Goal: Communication & Community: Answer question/provide support

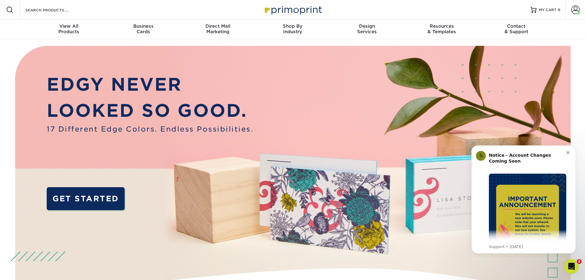
click at [573, 11] on span at bounding box center [576, 10] width 9 height 9
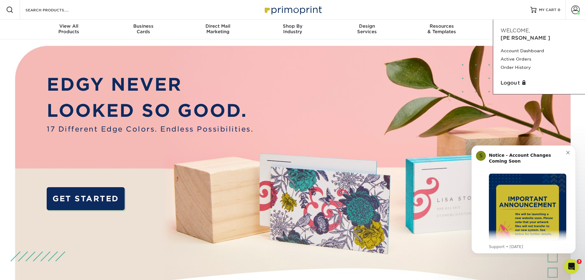
click at [572, 265] on icon "Open Intercom Messenger" at bounding box center [572, 266] width 4 height 5
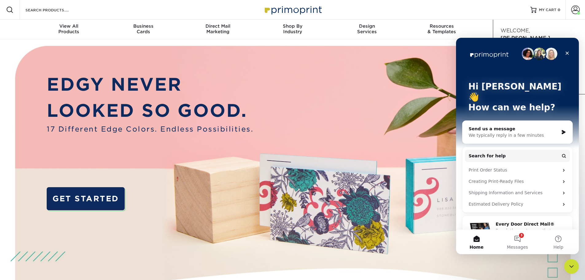
click at [514, 246] on span "Messages" at bounding box center [517, 247] width 21 height 4
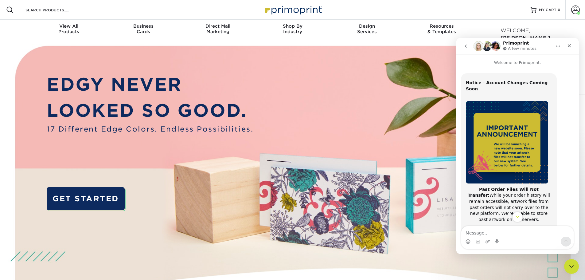
click at [467, 46] on icon "go back" at bounding box center [466, 46] width 5 height 5
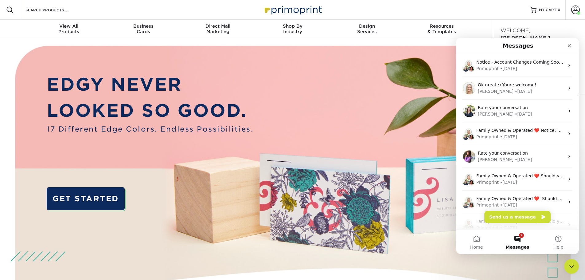
click at [515, 93] on div "Natalie • 11w ago" at bounding box center [521, 91] width 87 height 6
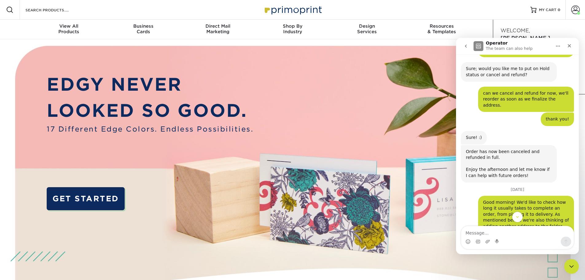
scroll to position [867, 0]
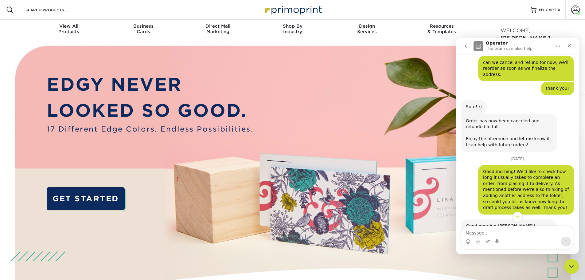
click at [550, 171] on div "Good morning! We'd like to check how long it usually takes to complete an order…" at bounding box center [517, 192] width 113 height 54
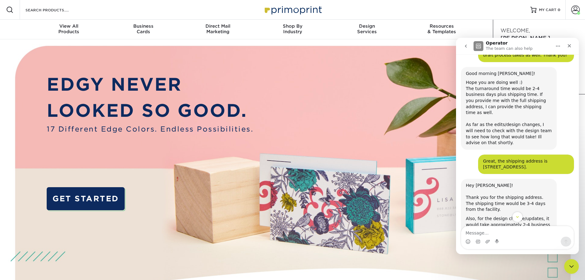
scroll to position [1082, 0]
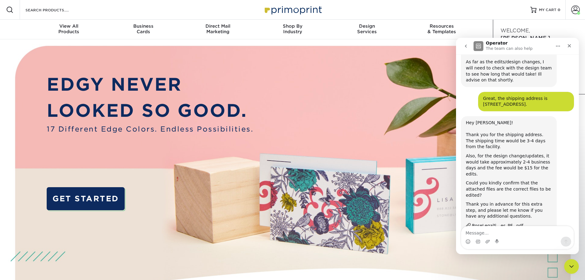
click at [499, 222] on div "RoseLegalS...es_PF_.pdf" at bounding box center [497, 225] width 51 height 6
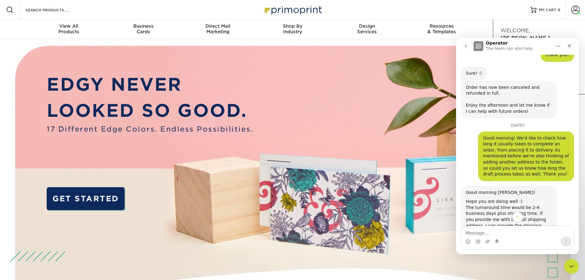
scroll to position [873, 0]
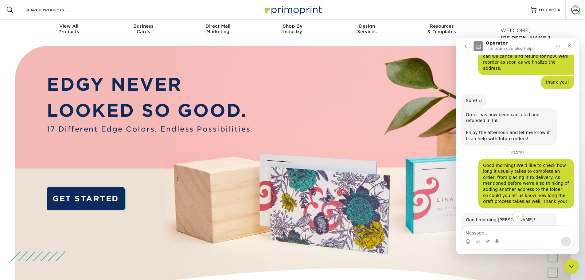
click at [172, 53] on img at bounding box center [293, 184] width 580 height 290
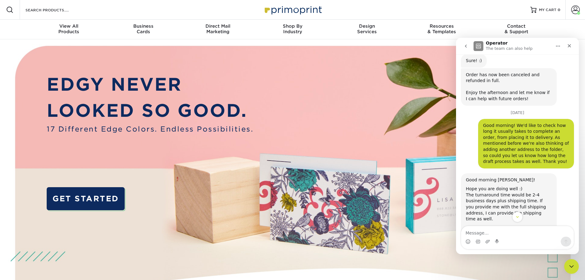
scroll to position [903, 0]
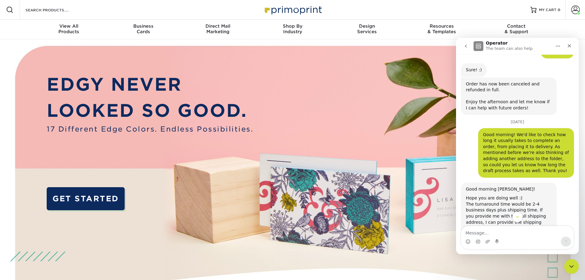
click at [149, 262] on img at bounding box center [293, 184] width 580 height 290
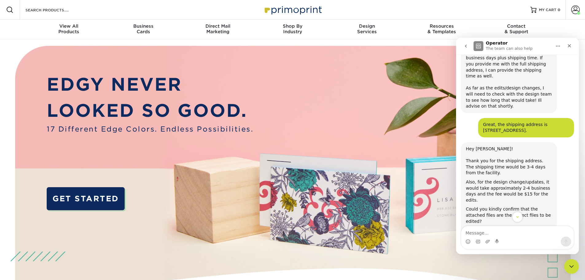
scroll to position [1057, 0]
click at [234, 171] on div "EDGY NEVER LOOKED SO GOOD. 17 Different Edge Colors. Endless Possibilities. GET…" at bounding box center [150, 147] width 207 height 153
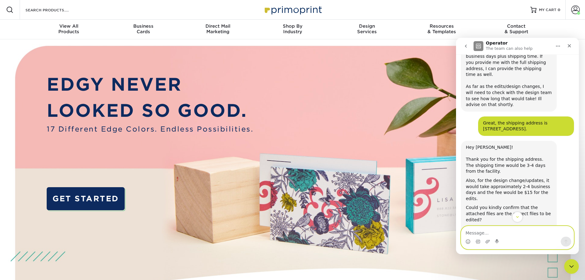
click at [512, 235] on textarea "Message…" at bounding box center [518, 231] width 112 height 10
paste textarea "Hi Natalie, We’ve confirmed our new office address and would like to update the…"
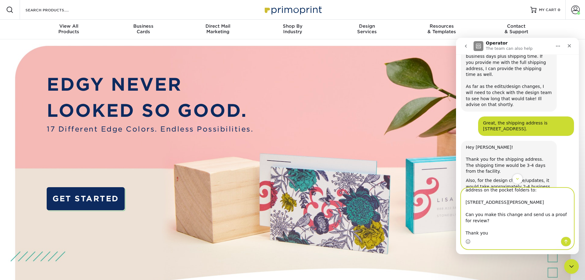
type textarea "Hi Natalie, We’ve confirmed our new office address and would like to update the…"
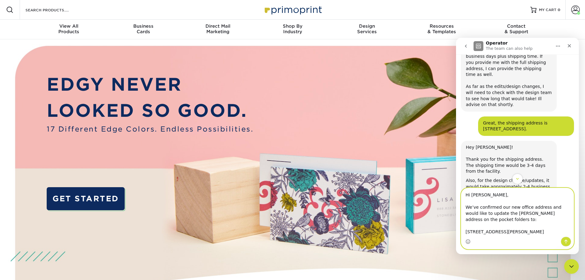
click at [521, 216] on textarea "Hi Natalie, We’ve confirmed our new office address and would like to update the…" at bounding box center [518, 212] width 112 height 49
click at [477, 214] on textarea "Hi Natalie, We’ve confirmed our new office address and would like to update the…" at bounding box center [518, 212] width 112 height 49
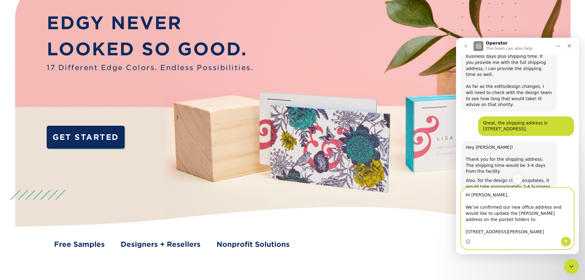
drag, startPoint x: 491, startPoint y: 232, endPoint x: 465, endPoint y: 180, distance: 58.0
click at [465, 180] on div "Welcome to Primoprint. ACTION REQUIRED: Primoprint Order 25324-10456-04777 Good…" at bounding box center [517, 154] width 123 height 200
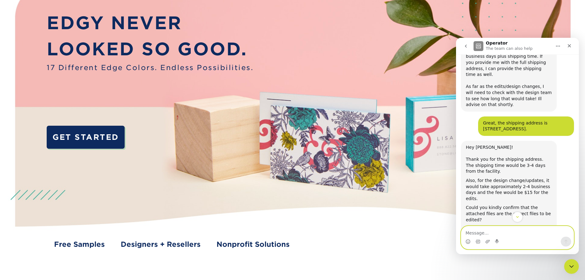
click at [517, 230] on textarea "Message…" at bounding box center [518, 231] width 112 height 10
paste textarea "Hi Natalie, We’ve confirmed our new office address and would like to update the…"
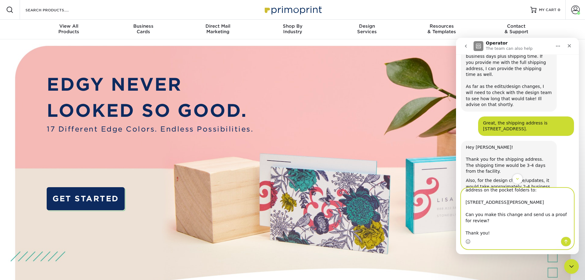
scroll to position [5, 0]
type textarea "Hi Natalie, We’ve confirmed our new office address and would like to update the…"
click at [568, 243] on icon "Send a message…" at bounding box center [566, 241] width 5 height 5
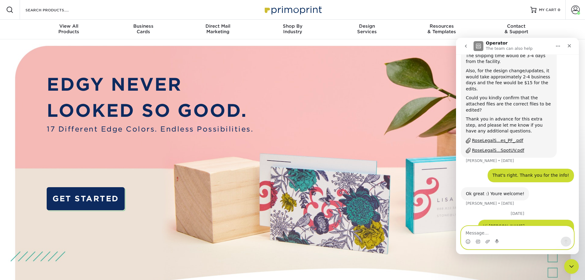
scroll to position [1175, 0]
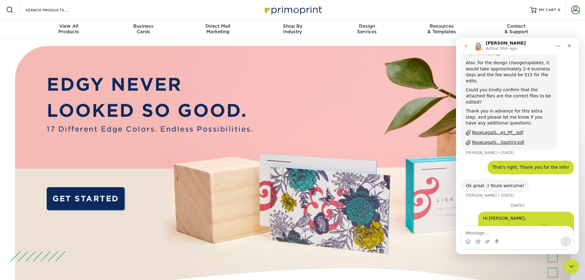
click at [387, 11] on div "Resources Menu Search Products Account Welcome, Scott Account Dashboard Active …" at bounding box center [292, 10] width 585 height 20
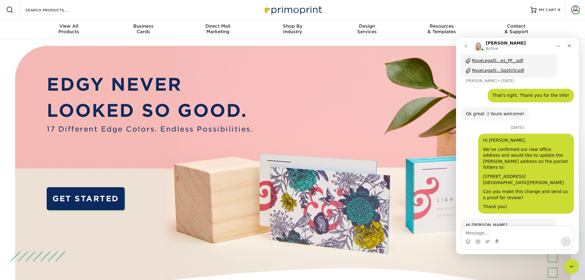
scroll to position [1250, 0]
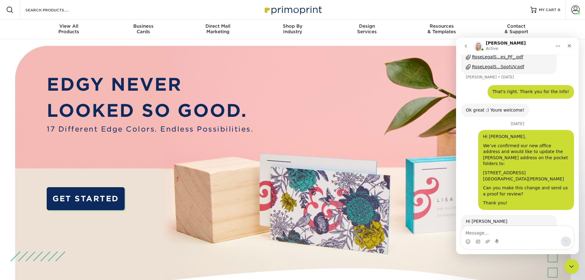
drag, startPoint x: 515, startPoint y: 206, endPoint x: 462, endPoint y: 159, distance: 70.5
click at [462, 215] on div "Hi Scott Sounds great. I will pass this along to our design team for review! Pl…" at bounding box center [509, 253] width 96 height 77
copy div "Sounds great. I will pass this along to our design team for review! Please plac…"
click at [498, 234] on textarea "Message…" at bounding box center [518, 231] width 112 height 10
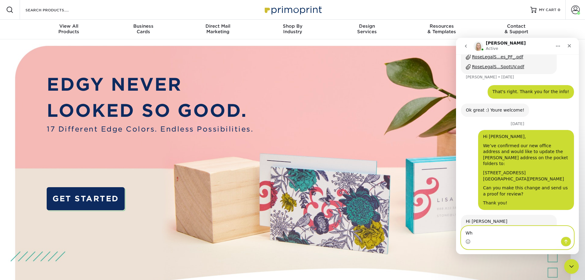
type textarea "W"
type textarea "How much does it costs again and the choice of qty?"
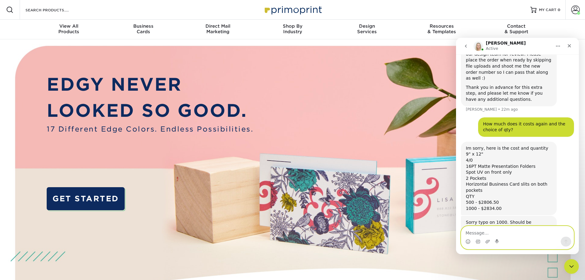
scroll to position [1437, 0]
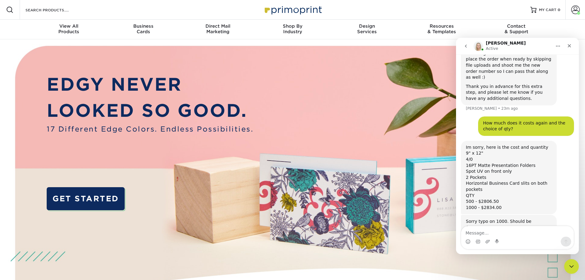
drag, startPoint x: 502, startPoint y: 207, endPoint x: 462, endPoint y: 150, distance: 70.8
click at [462, 215] on div "Sorry typo on 1000. Should be $2,864.00 9" x 12" 4/0 16PT Matte Presentation Fo…" at bounding box center [509, 256] width 96 height 83
copy div "9" x 12" 4/0 16PT Matte Presentation Folders Spot UV on front only 2 Pockets Ho…"
click at [519, 236] on textarea "Message…" at bounding box center [518, 231] width 112 height 10
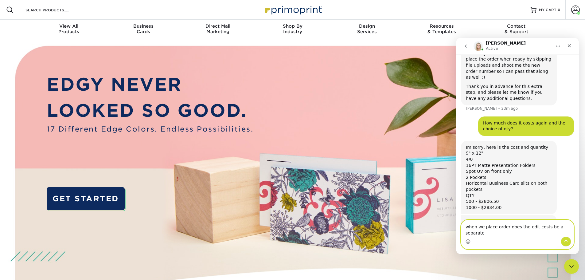
click at [543, 233] on textarea "when we place order does the edit costs be a separate" at bounding box center [518, 228] width 112 height 17
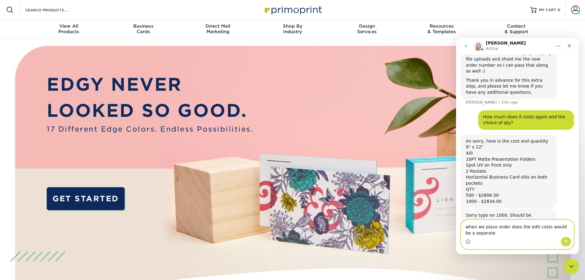
click at [565, 227] on textarea "when we place order does the edit costs would be a separate" at bounding box center [518, 228] width 112 height 17
click at [468, 226] on textarea "when we place order does the edit costs would be a separate" at bounding box center [518, 228] width 112 height 17
click at [494, 227] on textarea "Thanks, when we place order does the edit costs would be a separate" at bounding box center [518, 228] width 112 height 17
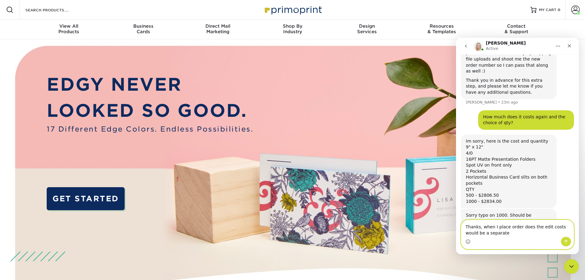
click at [518, 233] on textarea "Thanks, when I place order does the edit costs would be a separate" at bounding box center [518, 228] width 112 height 17
type textarea "Thanks, when I place order does the edit costs would be a separate as well as f…"
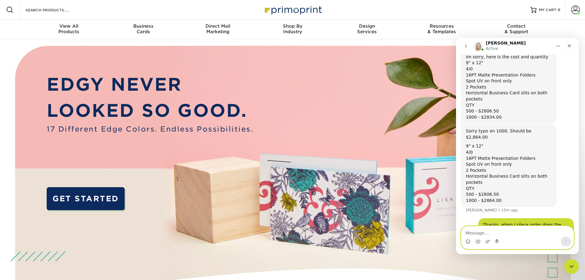
scroll to position [1527, 0]
click at [558, 130] on div "Sorry typo on 1000. Should be $2,864.00 9" x 12" 4/0 16PT Matte Presentation Fo…" at bounding box center [517, 171] width 113 height 94
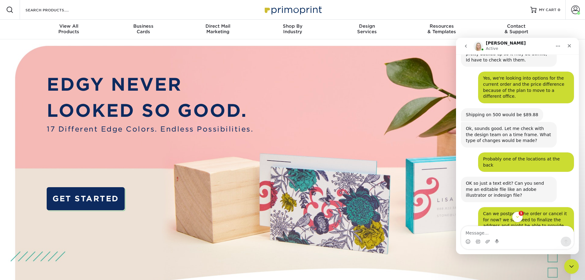
scroll to position [738, 0]
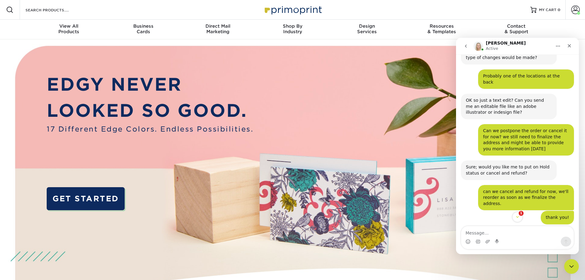
click at [518, 219] on icon "Scroll to bottom" at bounding box center [517, 216] width 5 height 5
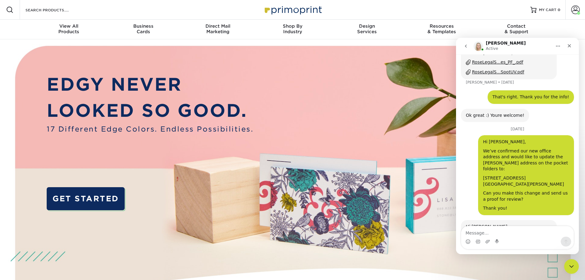
scroll to position [1569, 0]
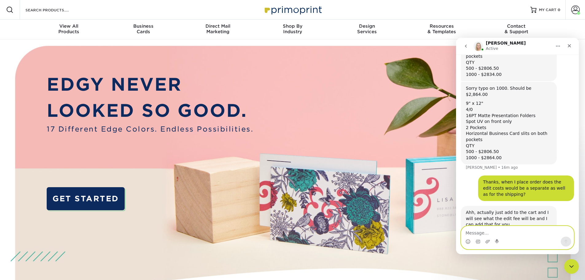
click at [488, 233] on textarea "Message…" at bounding box center [518, 231] width 112 height 10
type textarea "Yes, that was also from the"
click at [553, 12] on span "MY CART" at bounding box center [548, 9] width 18 height 5
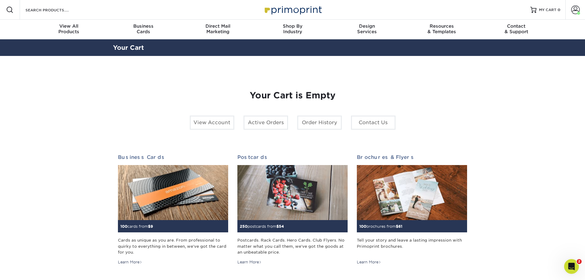
click at [317, 123] on link "Order History" at bounding box center [319, 123] width 45 height 14
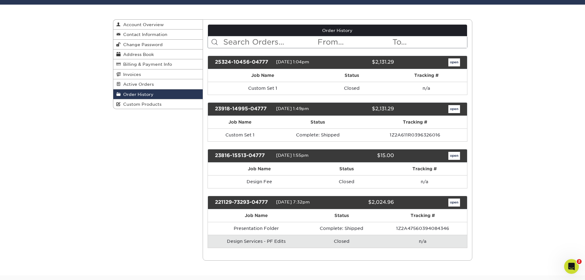
scroll to position [61, 0]
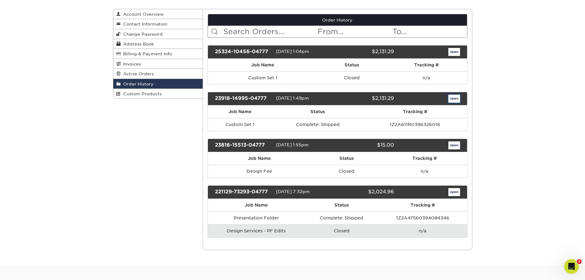
click at [450, 98] on link "open" at bounding box center [455, 99] width 12 height 8
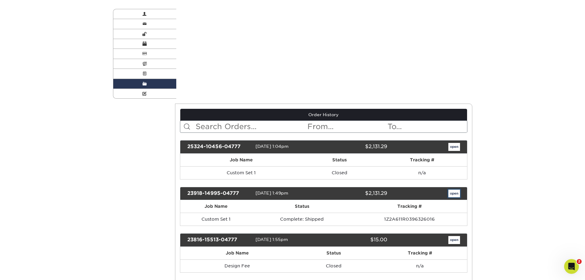
scroll to position [0, 0]
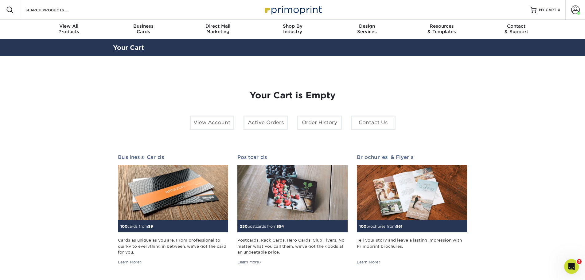
click at [316, 120] on link "Order History" at bounding box center [319, 123] width 45 height 14
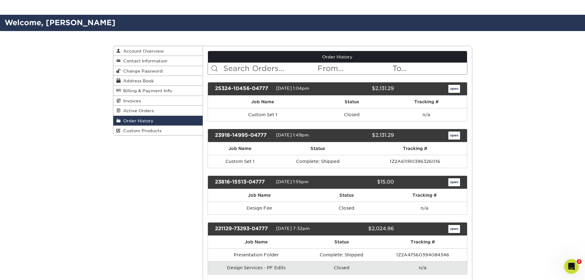
scroll to position [61, 0]
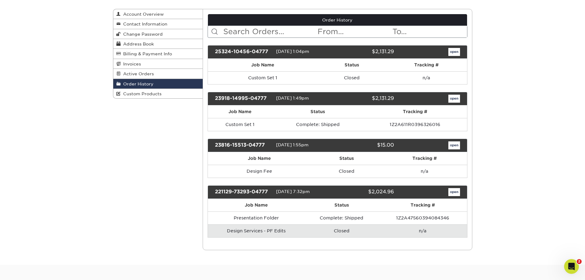
click at [570, 266] on icon "Open Intercom Messenger" at bounding box center [572, 267] width 10 height 10
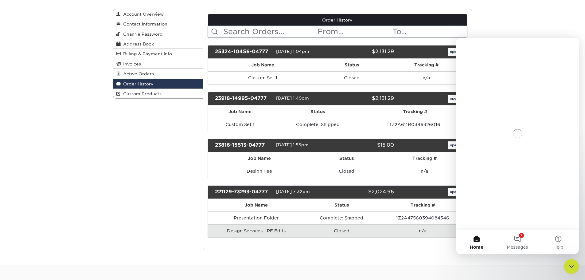
scroll to position [0, 0]
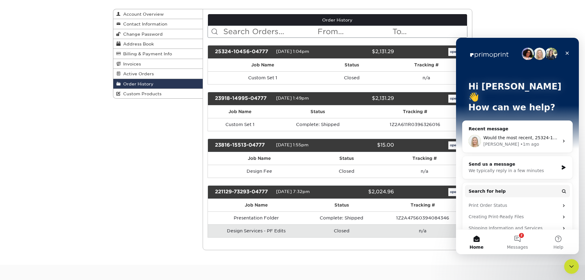
click at [516, 238] on button "2 Messages" at bounding box center [517, 242] width 41 height 25
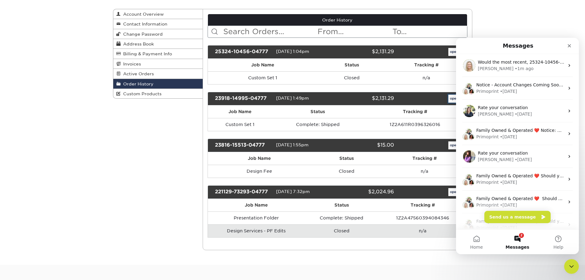
click at [452, 100] on link "open" at bounding box center [455, 99] width 12 height 8
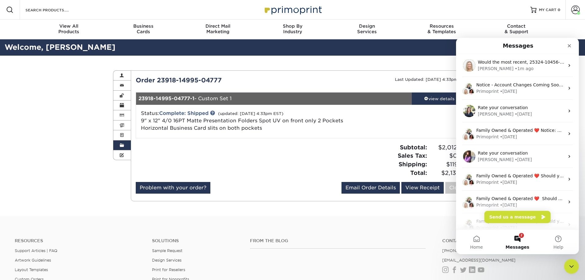
scroll to position [31, 0]
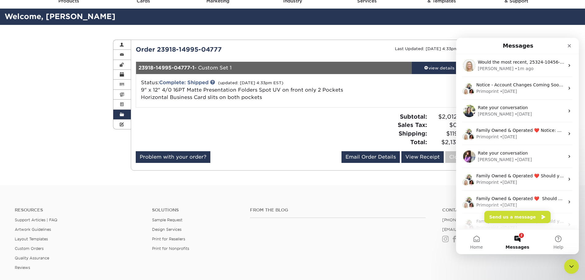
click at [307, 191] on footer "Resources Support Articles | FAQ Artwork Guidelines Layout Templates Custom Ord…" at bounding box center [292, 275] width 585 height 180
click at [577, 271] on div "Close Intercom Messenger" at bounding box center [572, 266] width 15 height 15
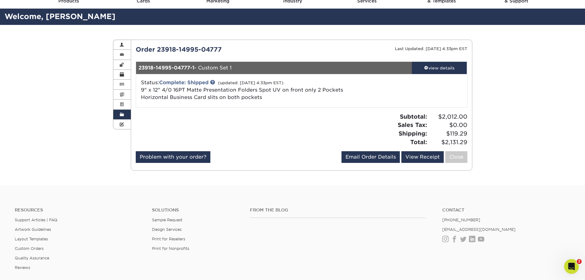
scroll to position [0, 0]
click at [426, 66] on span at bounding box center [426, 67] width 4 height 4
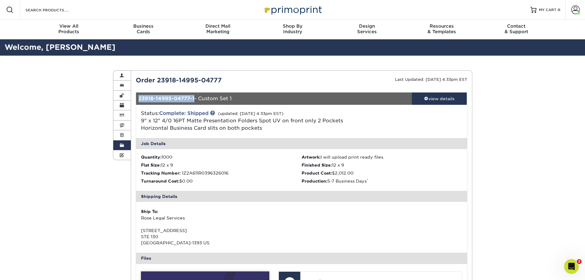
drag, startPoint x: 195, startPoint y: 100, endPoint x: 137, endPoint y: 100, distance: 57.8
click at [137, 100] on div "23918-14995-04777-1 - Custom Set 1" at bounding box center [274, 98] width 276 height 12
click at [120, 145] on link "Order History" at bounding box center [122, 145] width 18 height 10
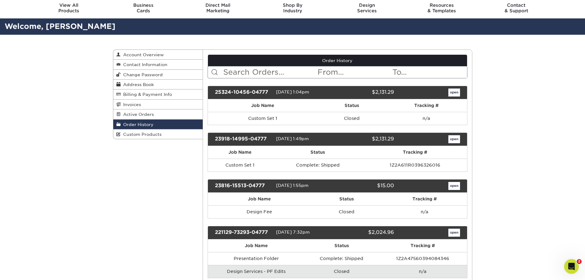
scroll to position [31, 0]
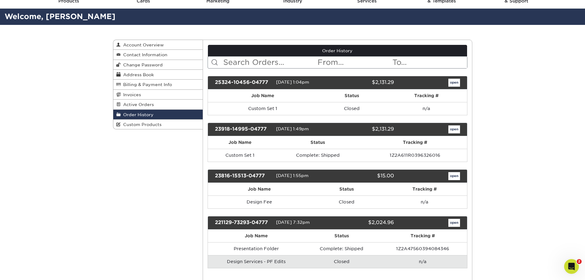
click at [574, 270] on div "Open Intercom Messenger" at bounding box center [572, 266] width 20 height 20
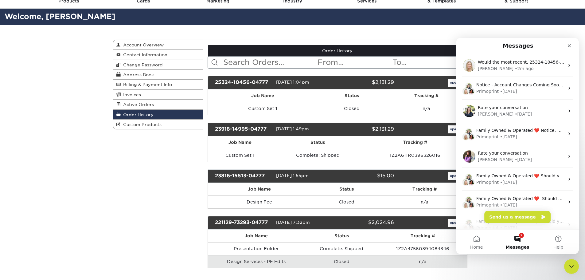
click at [515, 66] on div "• 2m ago" at bounding box center [524, 68] width 19 height 6
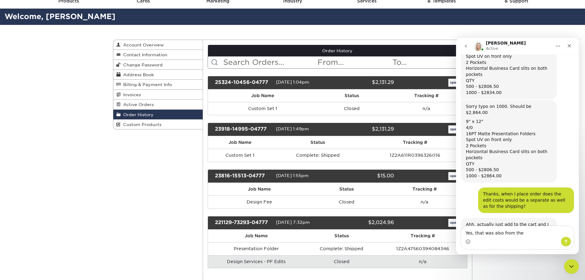
scroll to position [1540, 0]
click at [515, 233] on textarea "Yes, that was also from the" at bounding box center [518, 231] width 112 height 10
drag, startPoint x: 523, startPoint y: 234, endPoint x: 448, endPoint y: 230, distance: 75.4
click at [456, 230] on html "[PERSON_NAME] Active Welcome to Primoprint. ACTION REQUIRED: Primoprint Order 2…" at bounding box center [517, 146] width 123 height 216
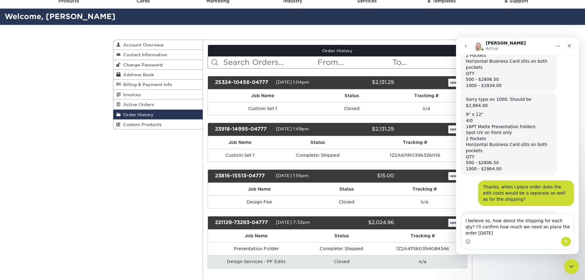
scroll to position [1552, 0]
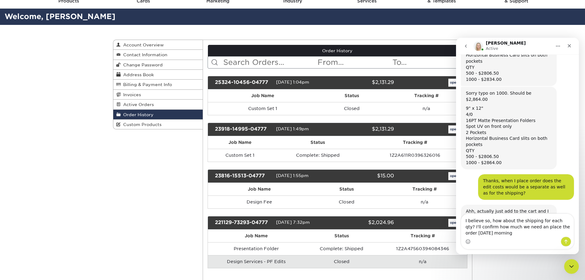
type textarea "I believe so, how about the shipping for each qty? I'll confirm how much we nee…"
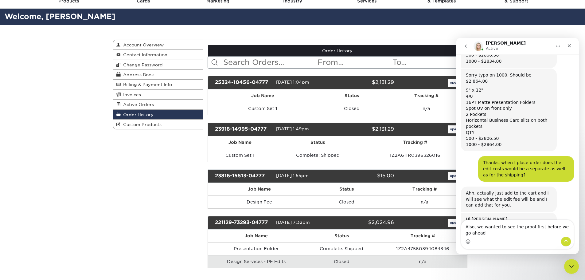
scroll to position [1577, 0]
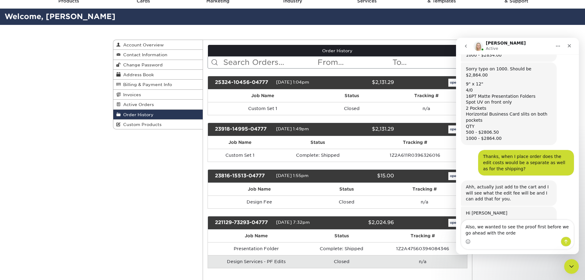
type textarea "Also, we wanted to see the proof first before we go ahead with the order"
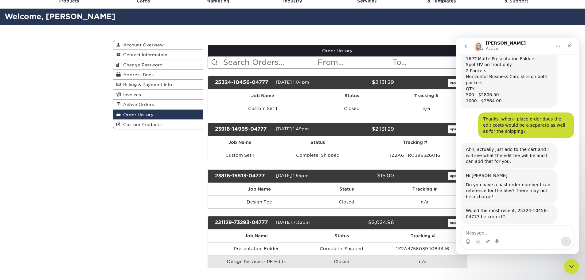
scroll to position [1633, 0]
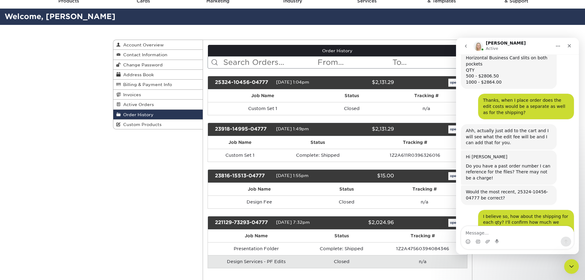
click at [493, 230] on textarea "Message…" at bounding box center [518, 231] width 112 height 10
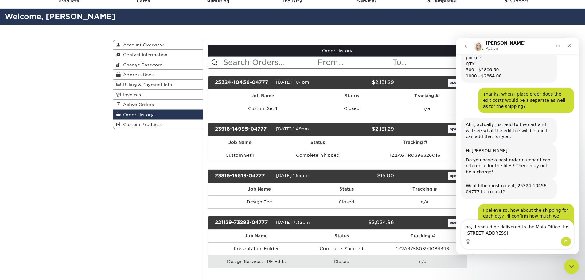
type textarea "no, It should be delivered to the Main Office the [STREET_ADDRESS]"
click at [568, 242] on icon "Send a message…" at bounding box center [566, 241] width 5 height 5
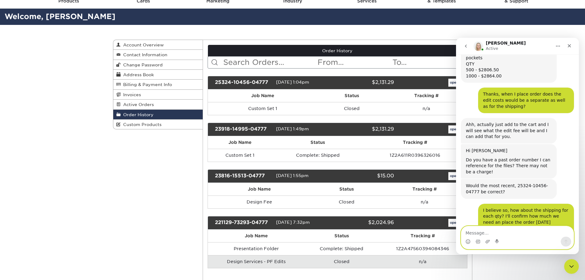
scroll to position [1657, 0]
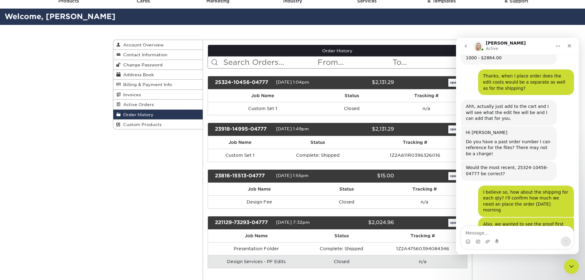
click at [493, 274] on div "Order History Account Overview Contact Information Change Password Address Book…" at bounding box center [292, 242] width 585 height 435
drag, startPoint x: 160, startPoint y: 269, endPoint x: 172, endPoint y: 265, distance: 12.5
click at [160, 269] on div "Order History Account Overview Contact Information Change Password Address Book…" at bounding box center [292, 242] width 369 height 435
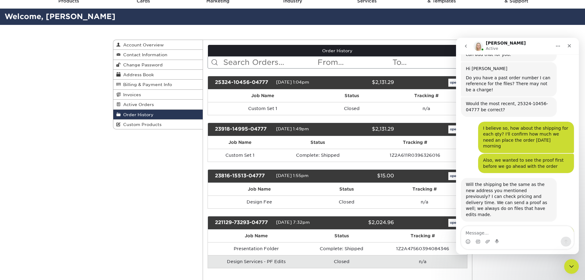
scroll to position [1723, 0]
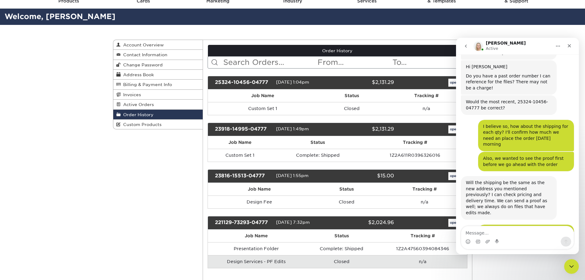
drag, startPoint x: 525, startPoint y: 177, endPoint x: 902, endPoint y: 199, distance: 376.8
click at [465, 249] on div "OK got it. Here is shipping: UPS Ground 3 -4 business day ship time 500 - UPS G…" at bounding box center [509, 269] width 96 height 41
copy div "500 - UPS Ground $95.80 1000 - UPS Ground $159.65"
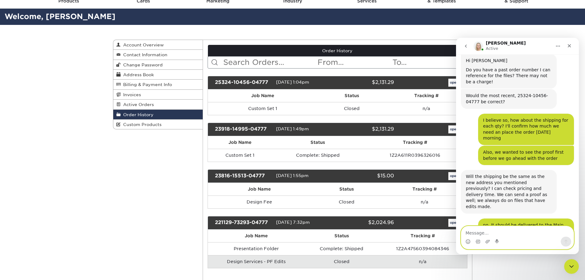
click at [515, 234] on textarea "Message…" at bounding box center [518, 231] width 112 height 10
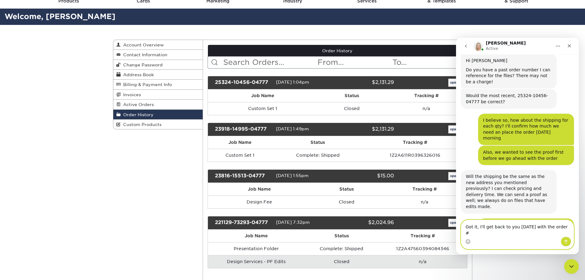
type textarea "Got it, I'll get back to you [DATE] with the order #."
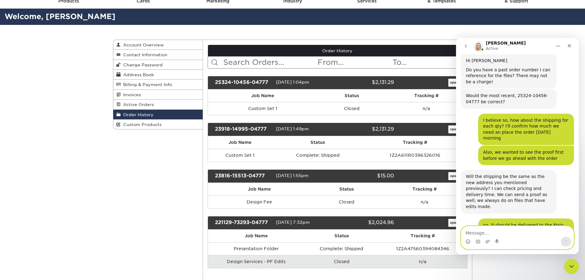
scroll to position [1753, 0]
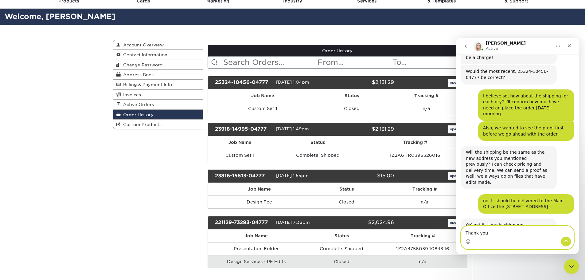
type textarea "Thank you!"
